Goal: Use online tool/utility: Utilize a website feature to perform a specific function

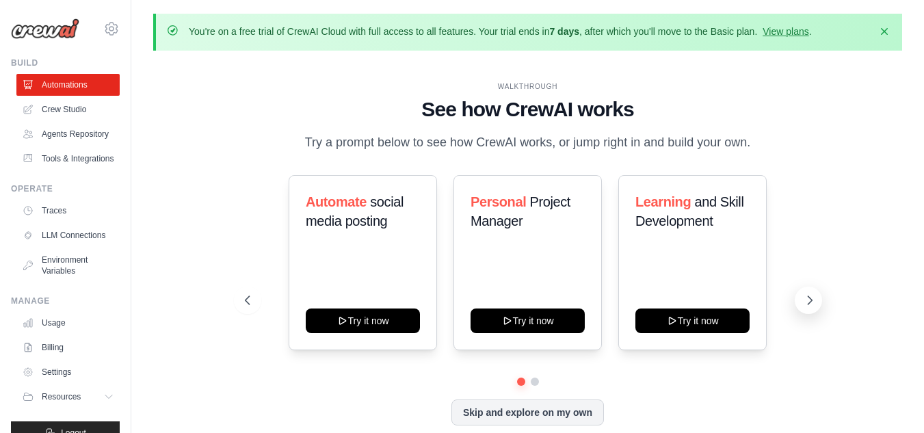
click at [802, 289] on button at bounding box center [808, 300] width 27 height 27
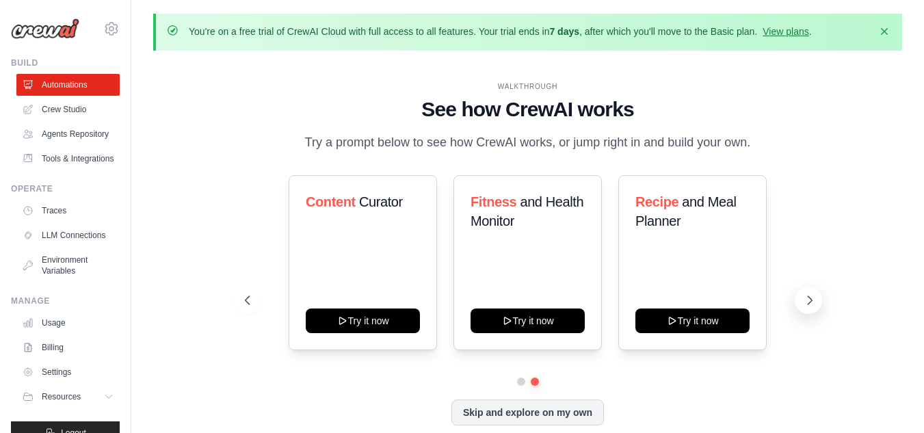
click at [807, 299] on icon at bounding box center [810, 300] width 14 height 14
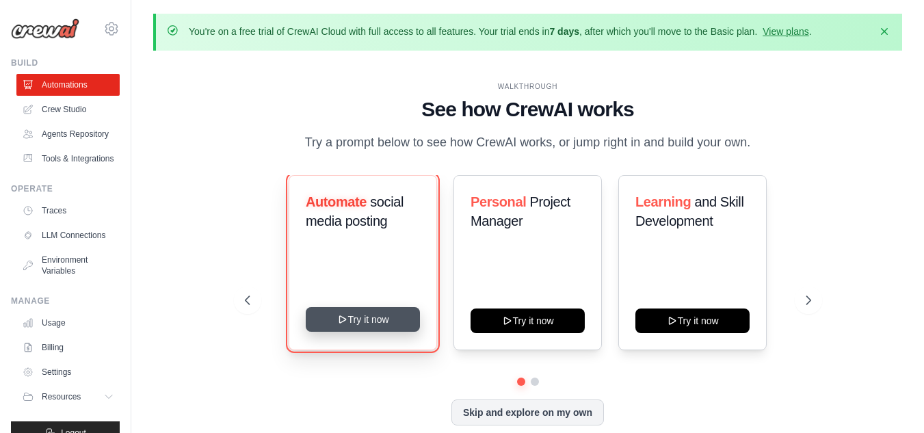
click at [384, 329] on button "Try it now" at bounding box center [363, 319] width 114 height 25
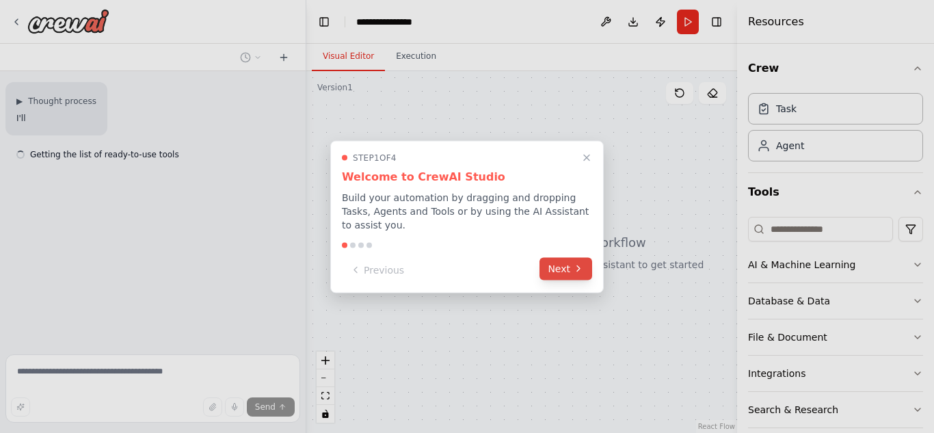
click at [567, 267] on button "Next" at bounding box center [566, 268] width 53 height 23
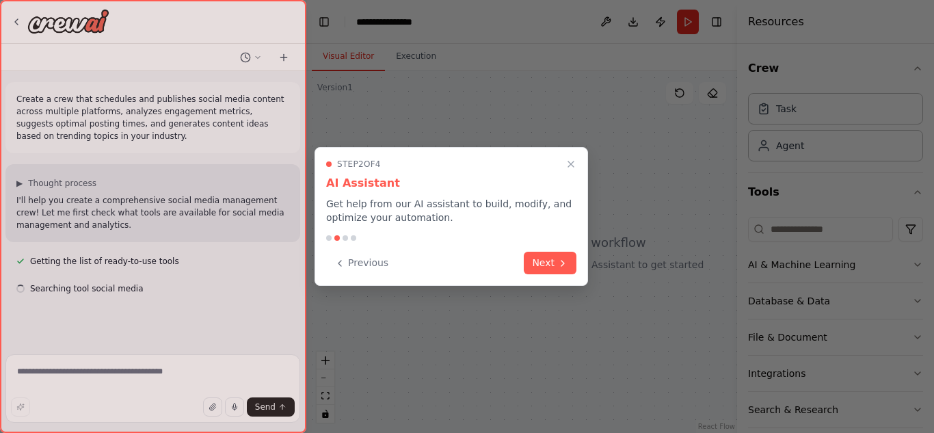
click at [567, 267] on button "Next" at bounding box center [550, 263] width 53 height 23
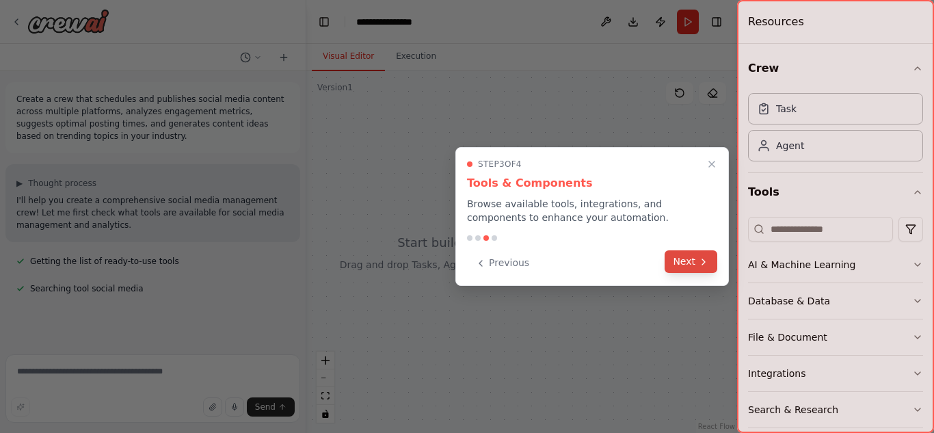
click at [692, 261] on button "Next" at bounding box center [691, 261] width 53 height 23
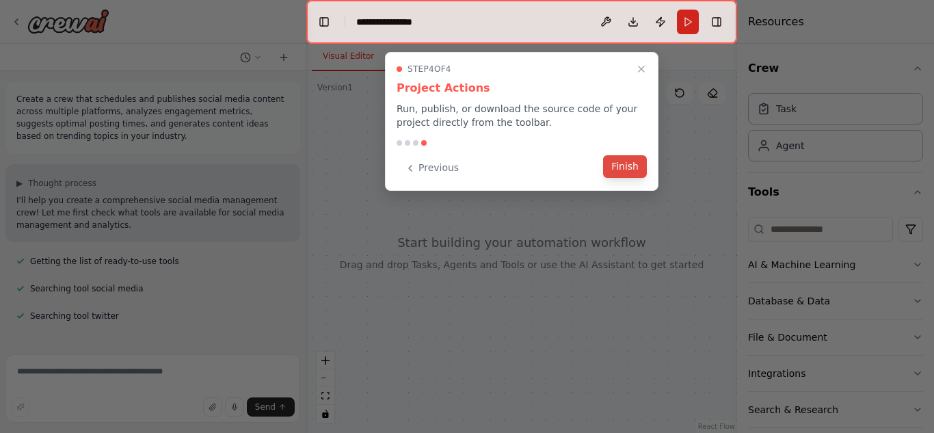
click at [634, 169] on button "Finish" at bounding box center [625, 166] width 44 height 23
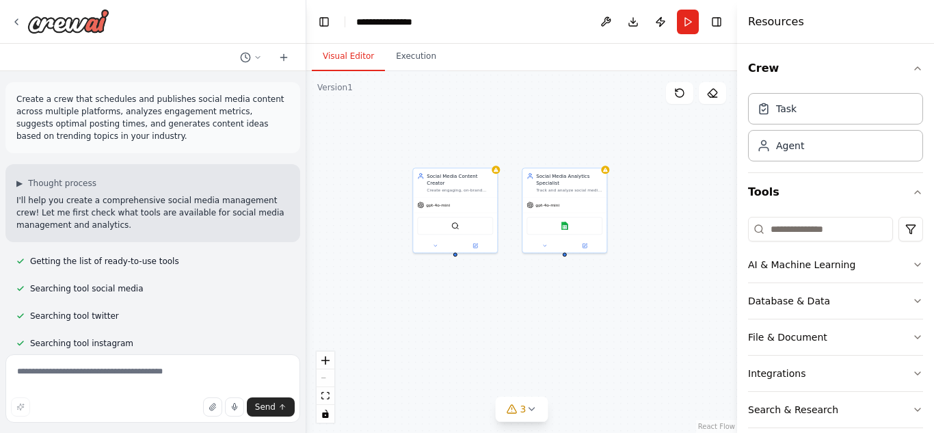
drag, startPoint x: 504, startPoint y: 312, endPoint x: 397, endPoint y: 275, distance: 113.6
click at [397, 275] on div "Social Media Content Creator Create engaging, on-brand social media content inc…" at bounding box center [521, 252] width 431 height 362
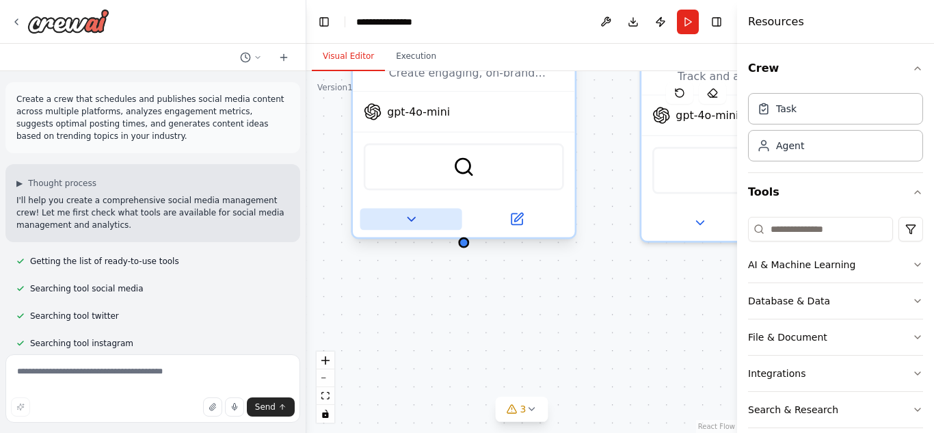
click at [409, 212] on icon at bounding box center [411, 219] width 14 height 14
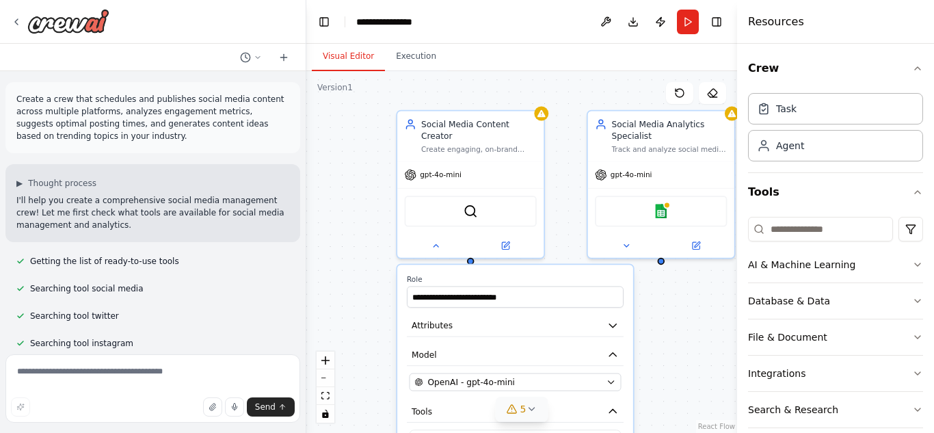
click at [527, 418] on button "5" at bounding box center [522, 409] width 53 height 25
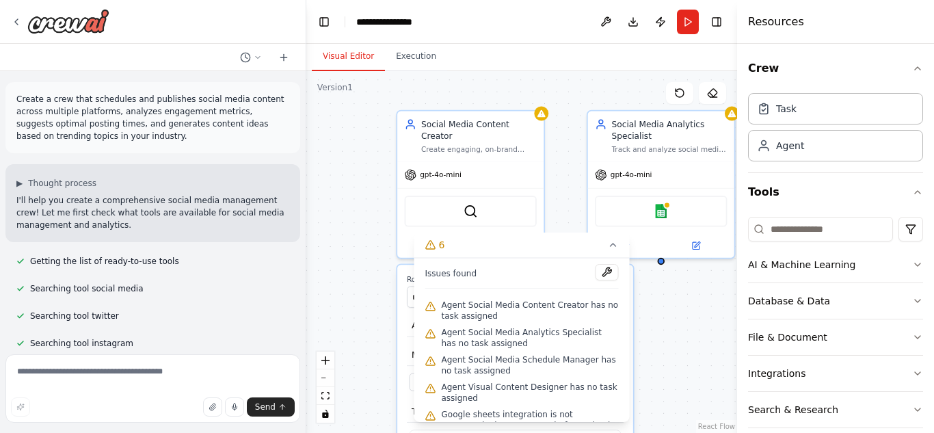
click at [644, 337] on div "**********" at bounding box center [521, 252] width 431 height 362
click at [702, 330] on div "**********" at bounding box center [521, 252] width 431 height 362
click at [410, 70] on button "Execution" at bounding box center [416, 56] width 62 height 29
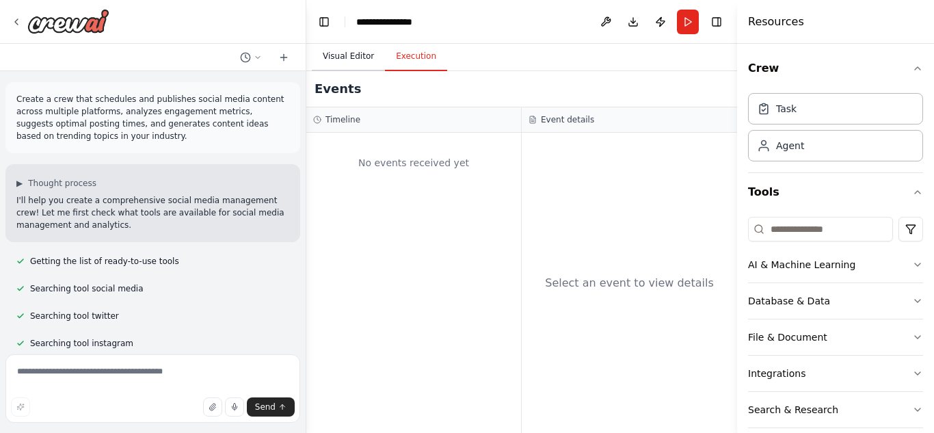
click at [345, 60] on button "Visual Editor" at bounding box center [348, 56] width 73 height 29
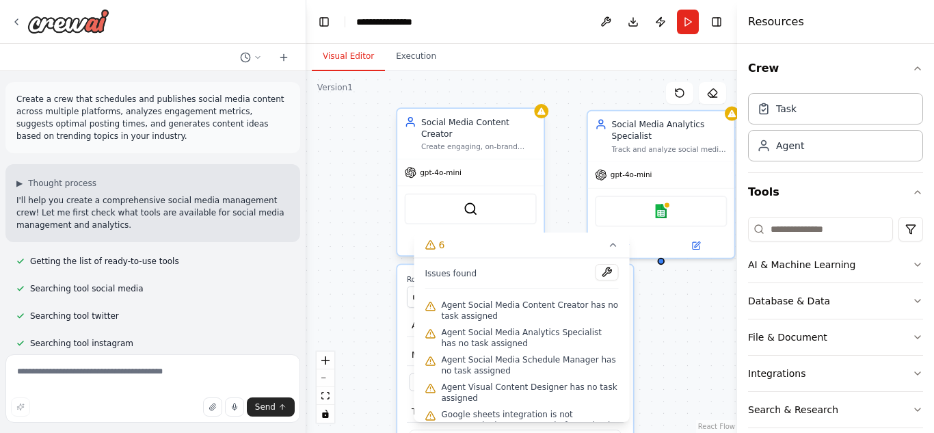
click at [456, 196] on div "SerperDevTool" at bounding box center [471, 209] width 132 height 31
click at [471, 202] on img at bounding box center [471, 209] width 14 height 14
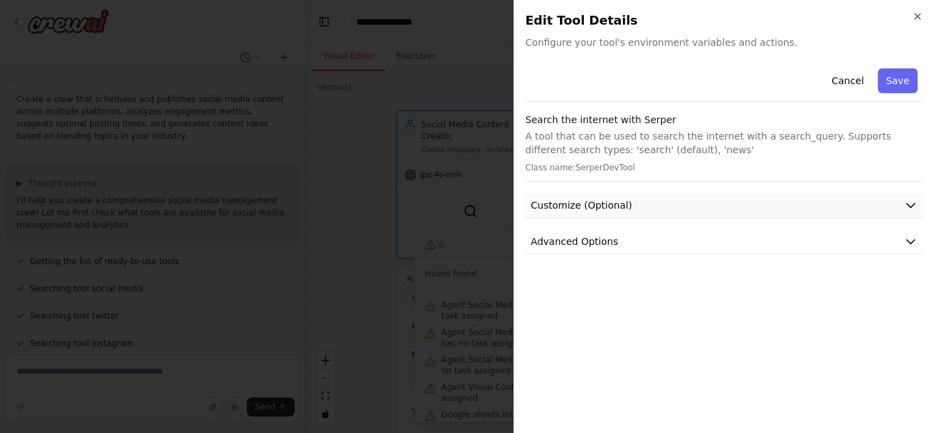
click at [592, 205] on span "Customize (Optional)" at bounding box center [581, 205] width 101 height 14
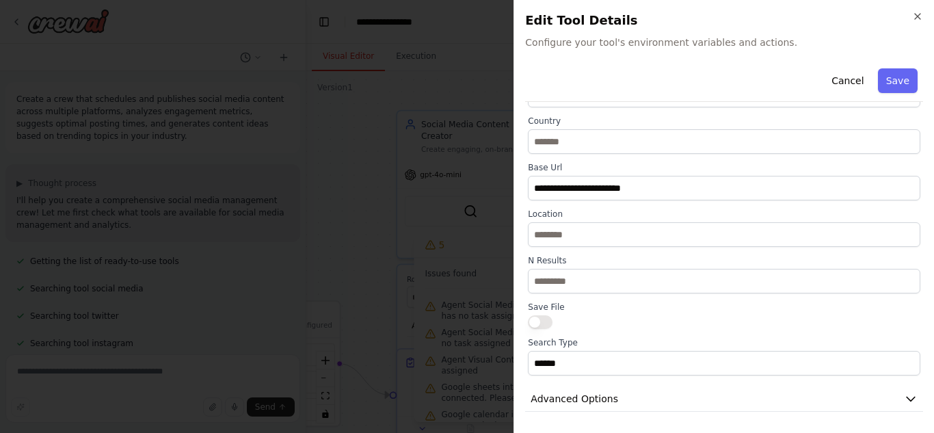
scroll to position [161, 0]
click at [921, 16] on icon "button" at bounding box center [917, 16] width 11 height 11
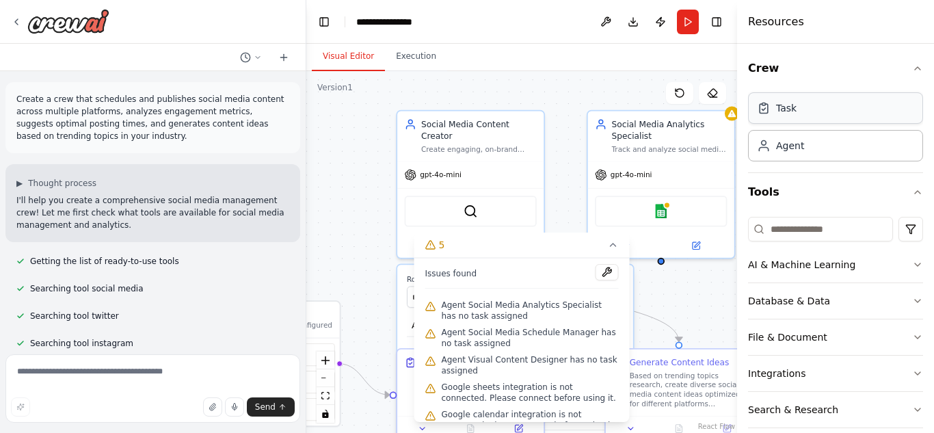
click at [795, 122] on div "Task" at bounding box center [835, 107] width 175 height 31
click at [689, 26] on button "Run" at bounding box center [688, 22] width 22 height 25
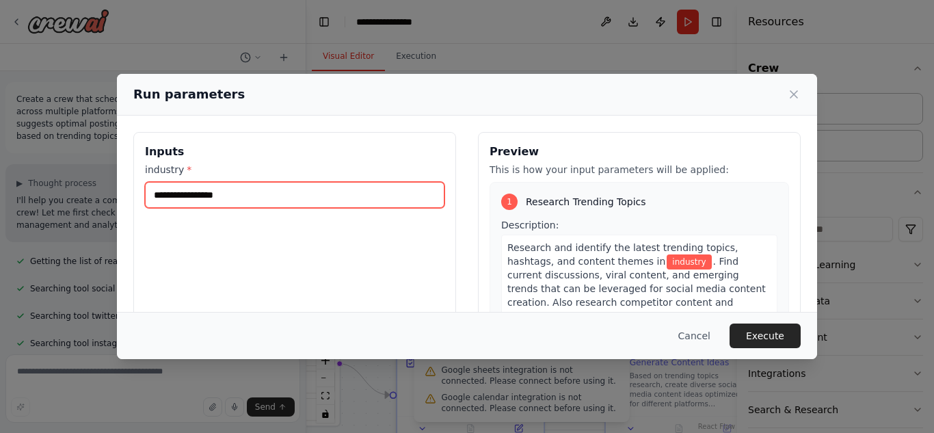
click at [256, 201] on input "industry *" at bounding box center [295, 195] width 300 height 26
type input "**"
click at [253, 201] on input "industry *" at bounding box center [295, 195] width 300 height 26
type input "*****"
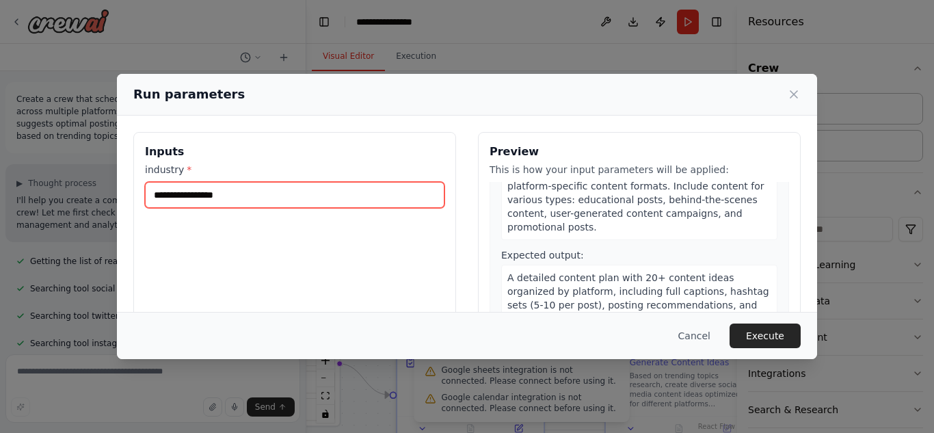
scroll to position [479, 0]
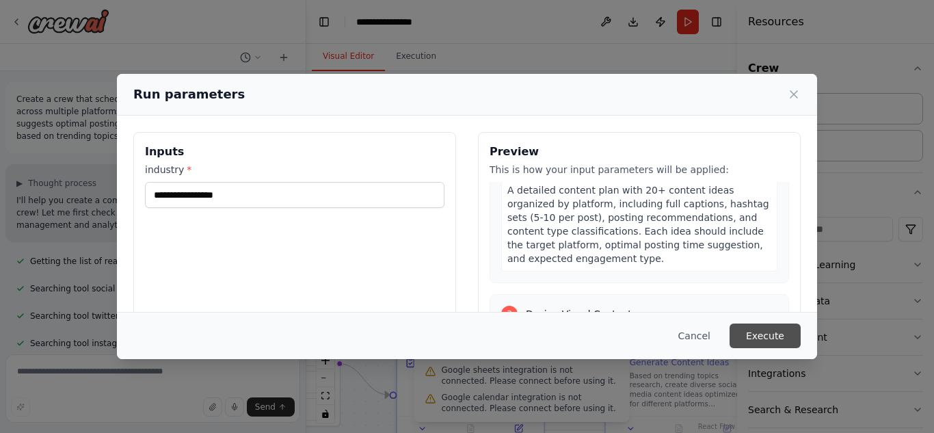
click at [769, 337] on button "Execute" at bounding box center [765, 336] width 71 height 25
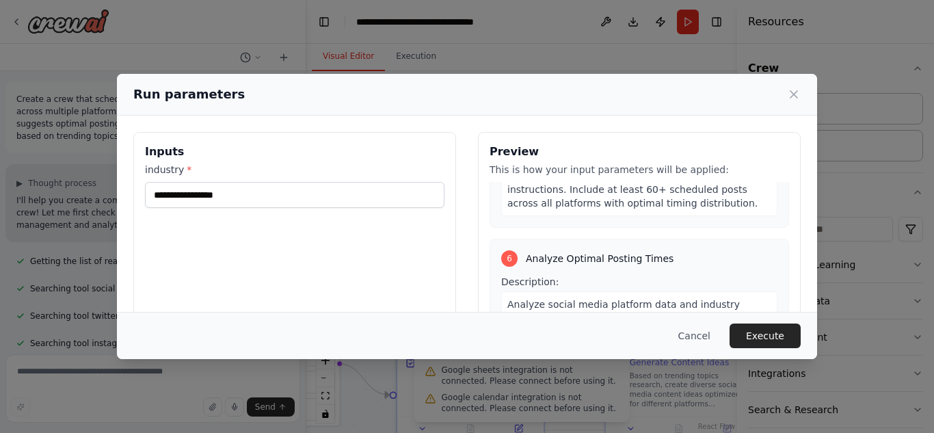
scroll to position [1458, 0]
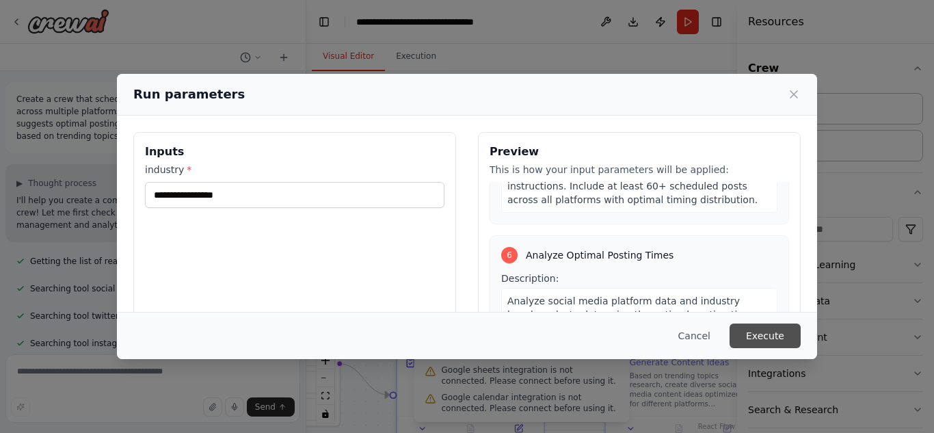
click at [767, 329] on button "Execute" at bounding box center [765, 336] width 71 height 25
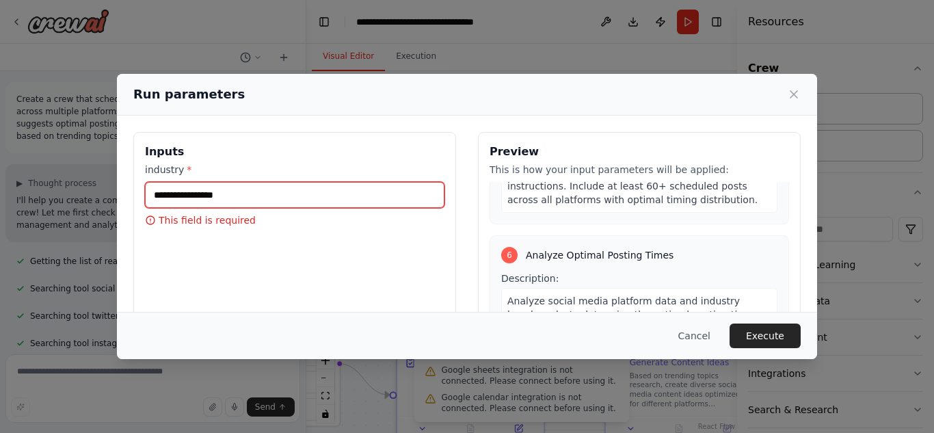
click at [192, 192] on input "industry *" at bounding box center [295, 195] width 300 height 26
type input "*****"
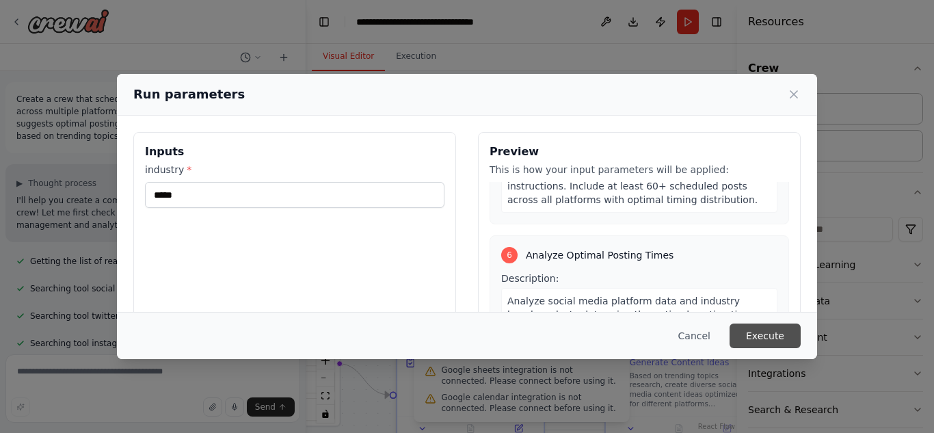
click at [785, 333] on button "Execute" at bounding box center [765, 336] width 71 height 25
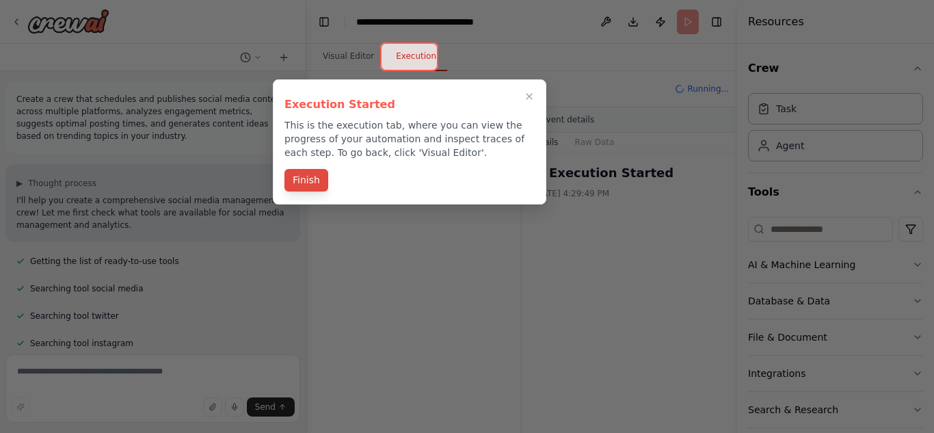
click at [305, 181] on button "Finish" at bounding box center [307, 180] width 44 height 23
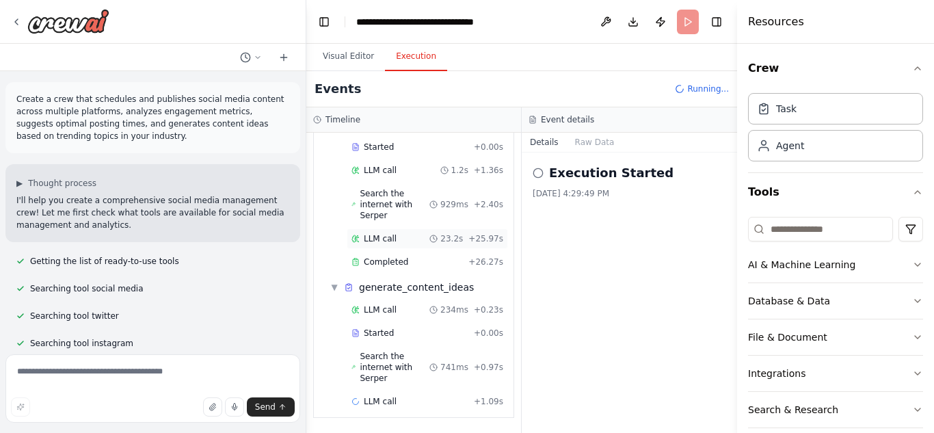
scroll to position [0, 0]
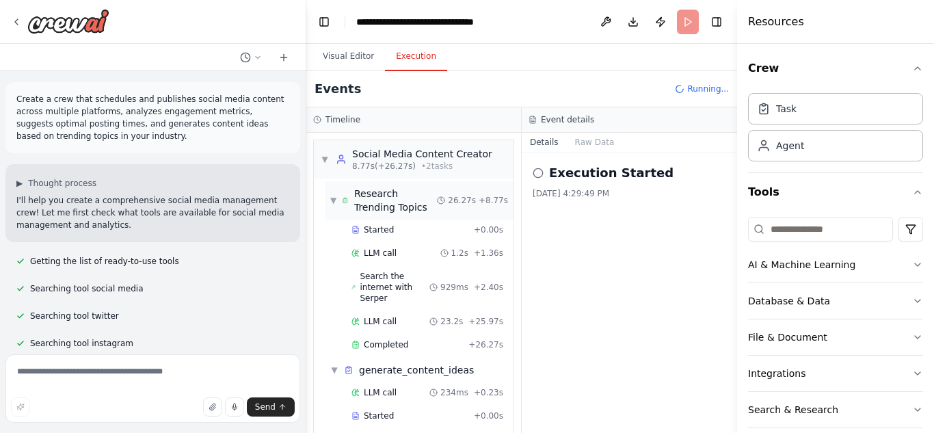
click at [332, 199] on span "▼" at bounding box center [333, 200] width 6 height 11
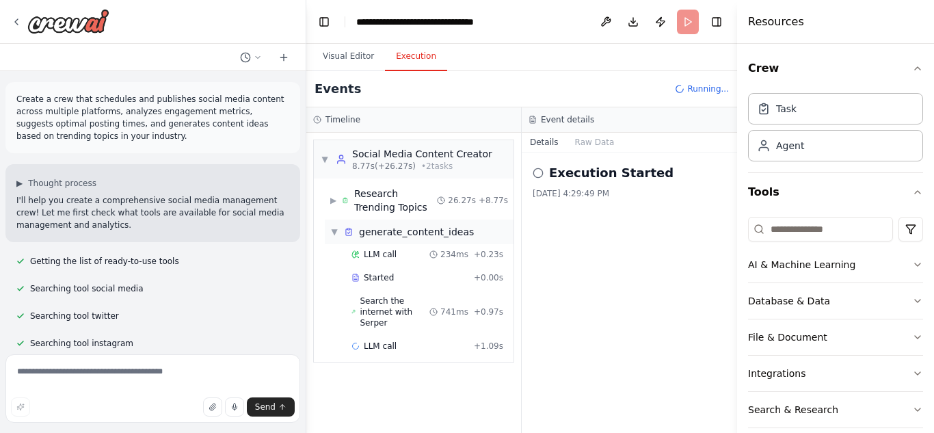
click at [334, 233] on span "▼" at bounding box center [334, 231] width 8 height 11
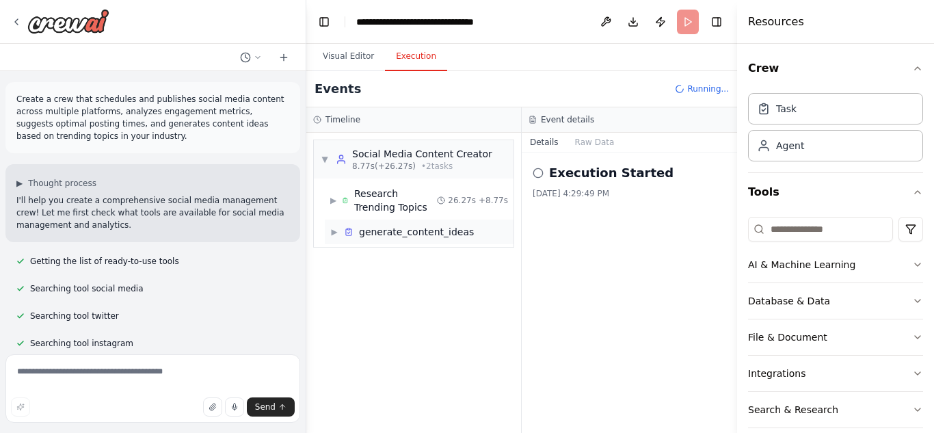
click at [333, 234] on span "▶" at bounding box center [334, 231] width 8 height 11
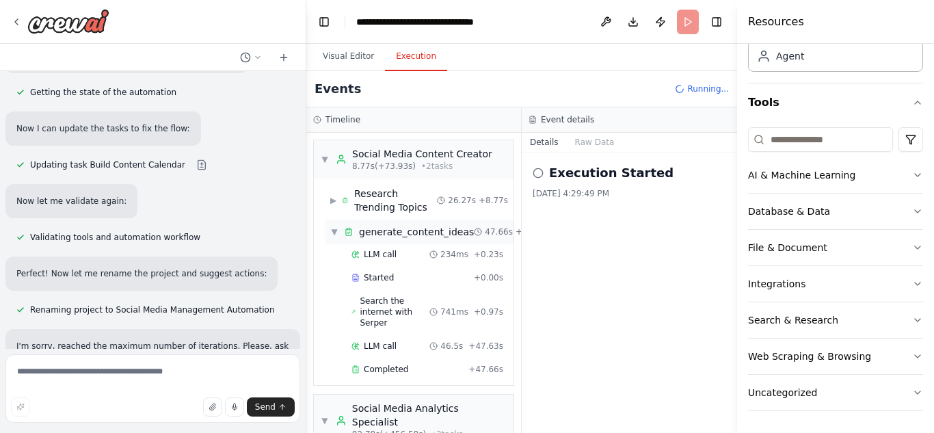
click at [334, 228] on span "▼" at bounding box center [334, 231] width 8 height 11
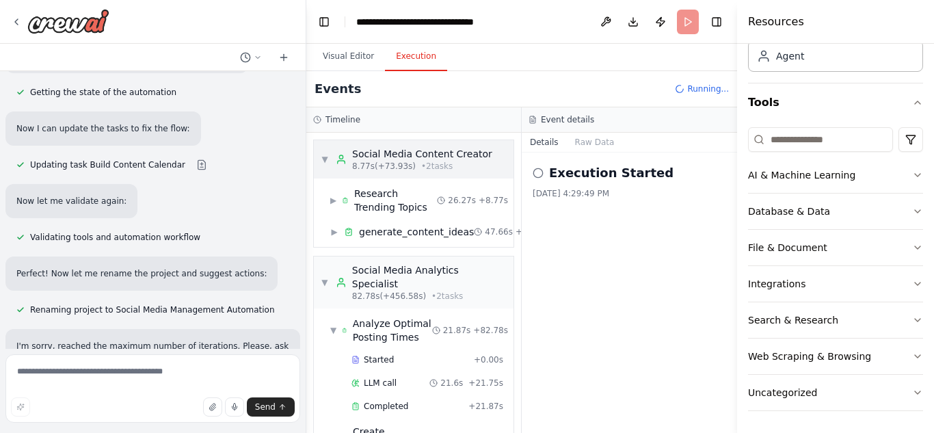
click at [325, 152] on div "▼ Social Media Content Creator 8.77s (+73.93s) • 2 task s" at bounding box center [407, 159] width 172 height 25
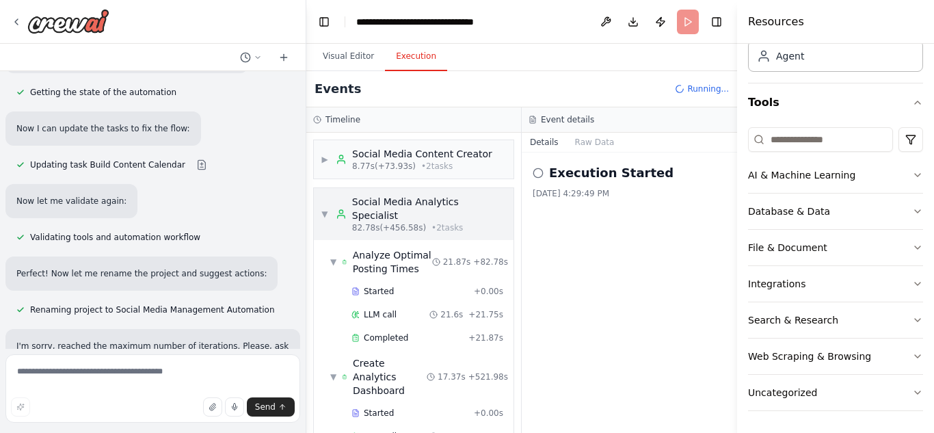
click at [325, 211] on span "▼" at bounding box center [325, 214] width 8 height 11
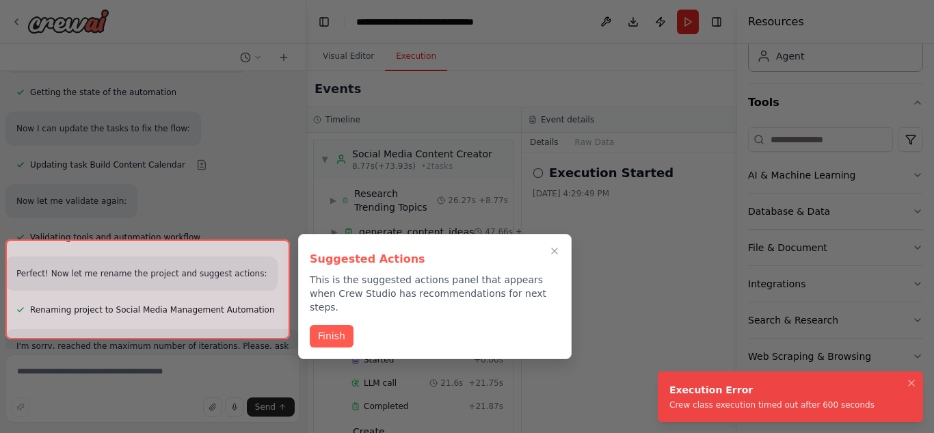
scroll to position [1624, 0]
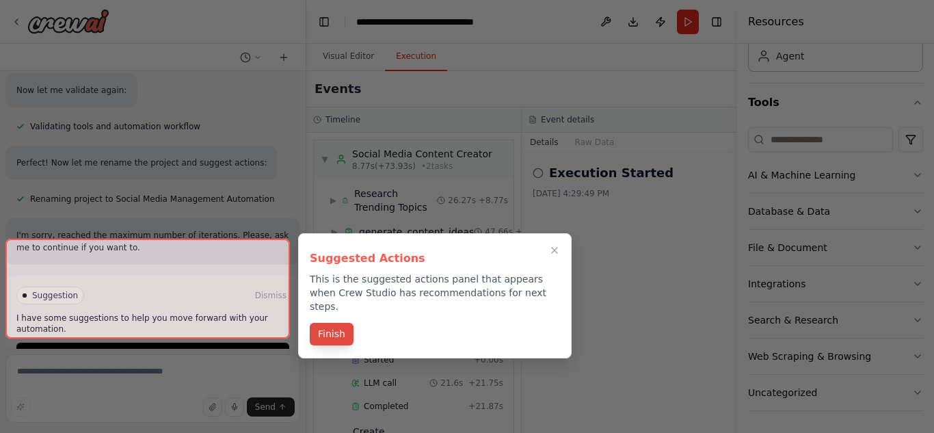
click at [336, 323] on button "Finish" at bounding box center [332, 334] width 44 height 23
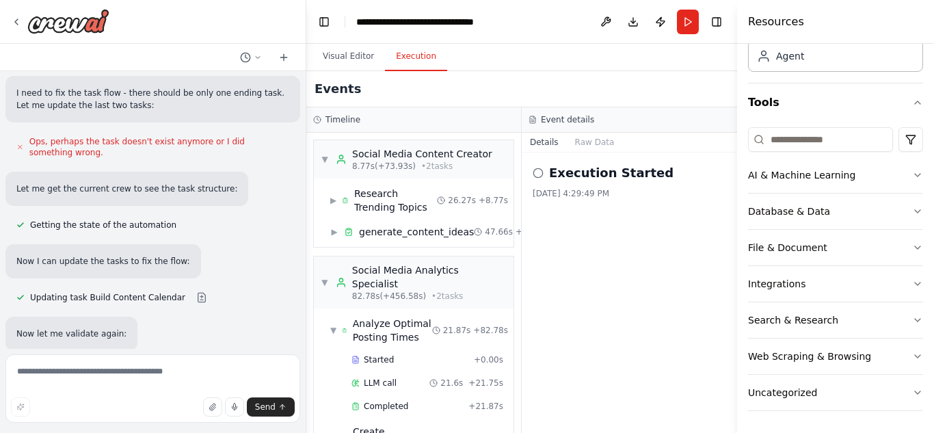
scroll to position [1351, 0]
